Goal: Find specific page/section: Find specific page/section

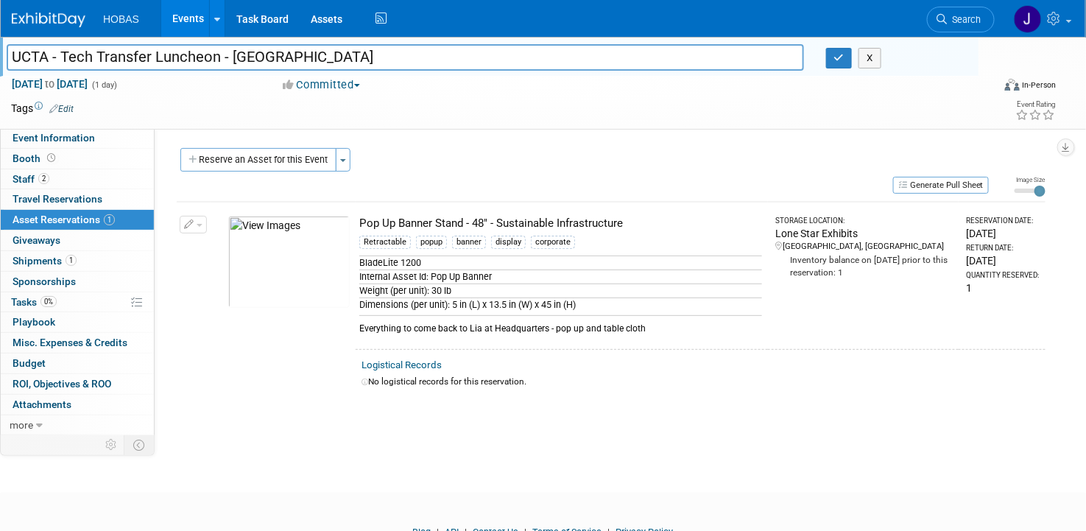
click at [203, 24] on link "Events" at bounding box center [188, 18] width 54 height 37
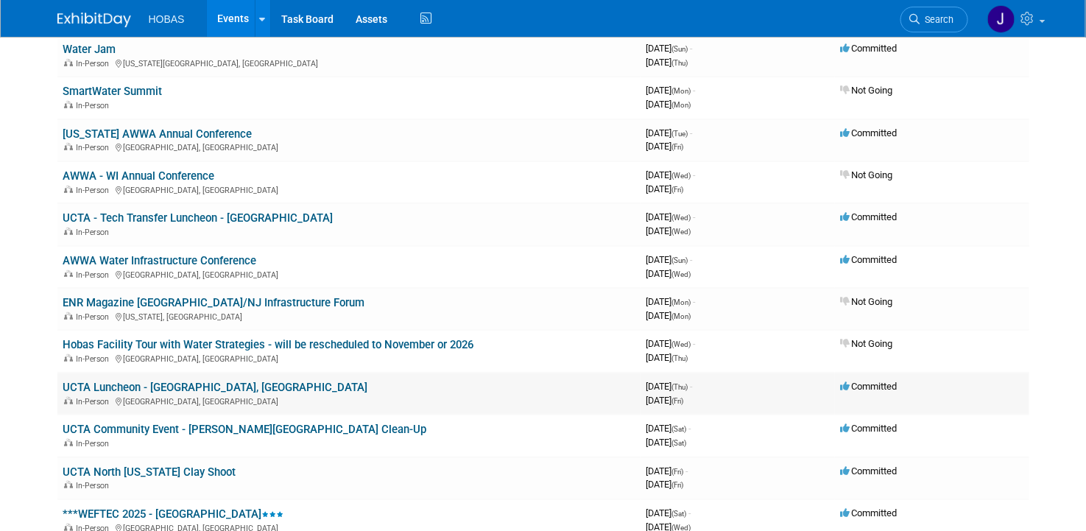
scroll to position [163, 0]
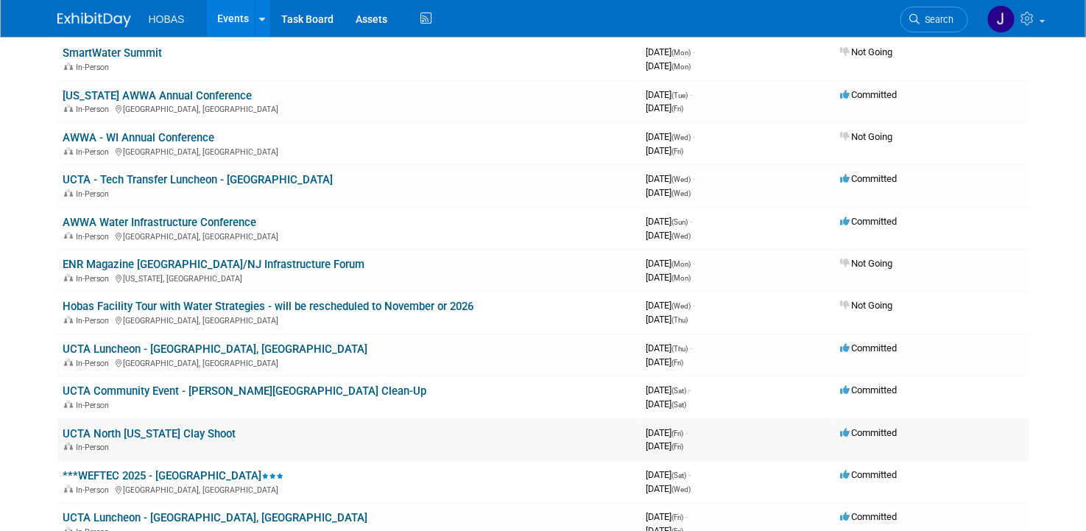
click at [174, 428] on link "UCTA North Texas Clay Shoot" at bounding box center [149, 433] width 173 height 13
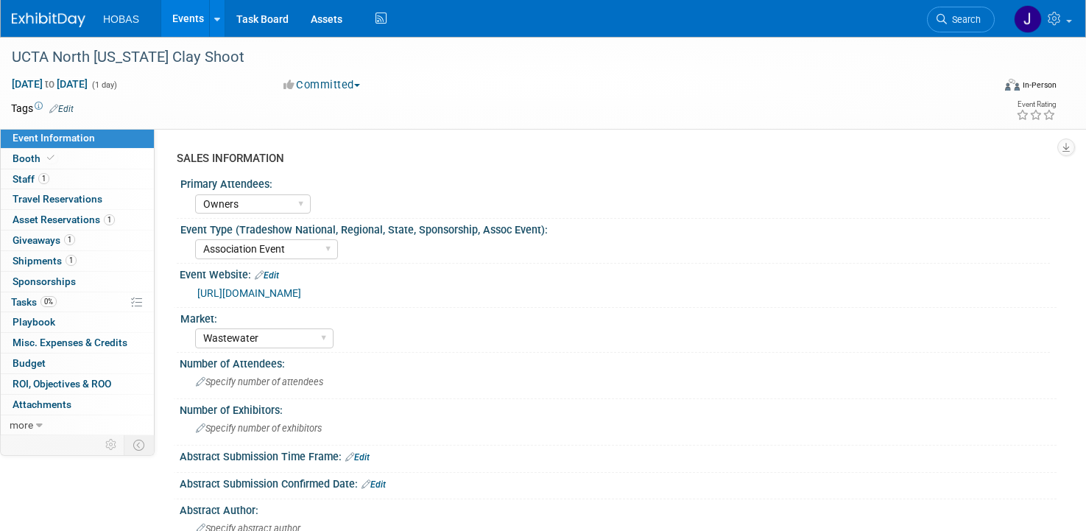
select select "Owners"
select select "Association Event"
select select "Wastewater"
select select "Exhibiting - Sales Managed - Minimal Marketing Involvement"
